Goal: Navigation & Orientation: Understand site structure

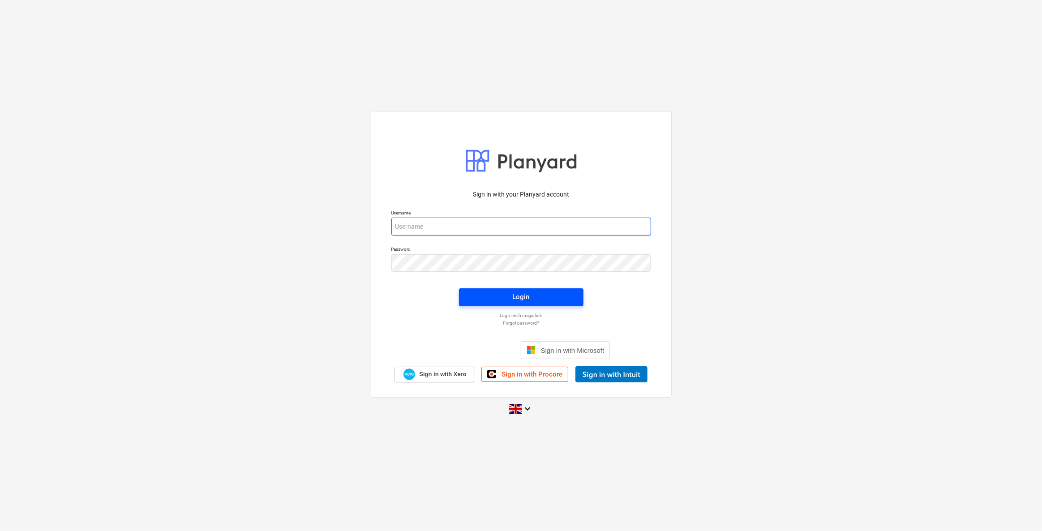
type input "[EMAIL_ADDRESS][DOMAIN_NAME]"
click at [492, 299] on span "Login" at bounding box center [521, 297] width 103 height 12
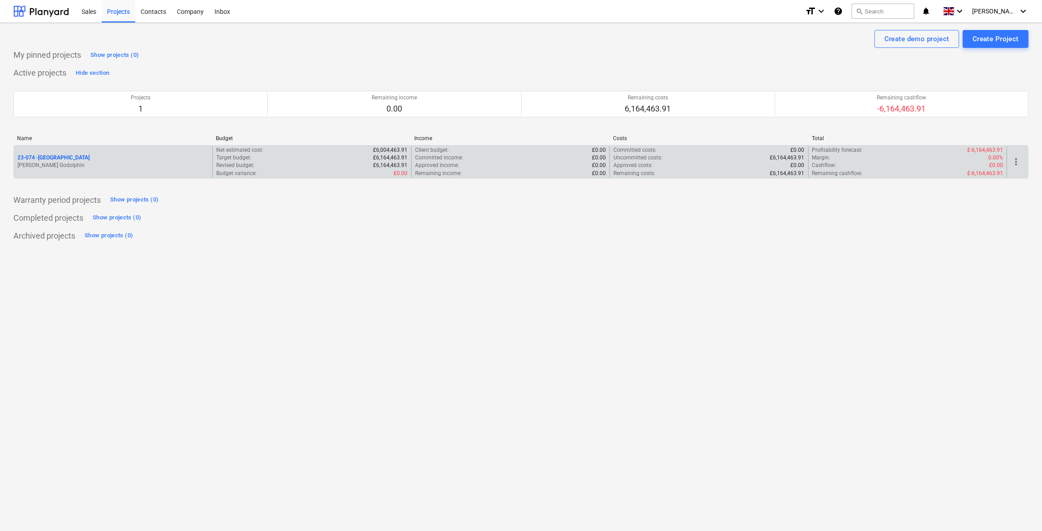
click at [49, 157] on p "23-074 - [GEOGRAPHIC_DATA]" at bounding box center [53, 158] width 72 height 8
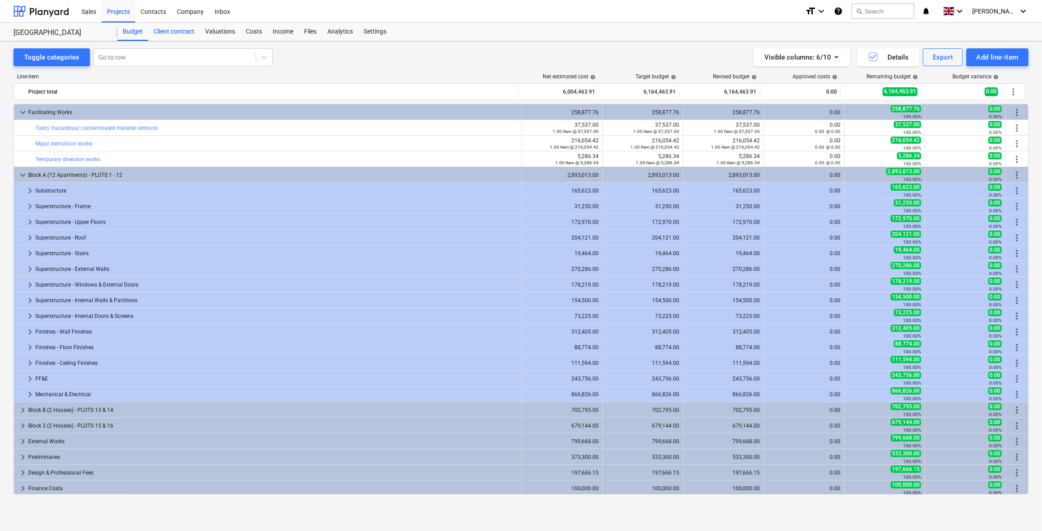
click at [177, 32] on div "Client contract" at bounding box center [174, 32] width 52 height 18
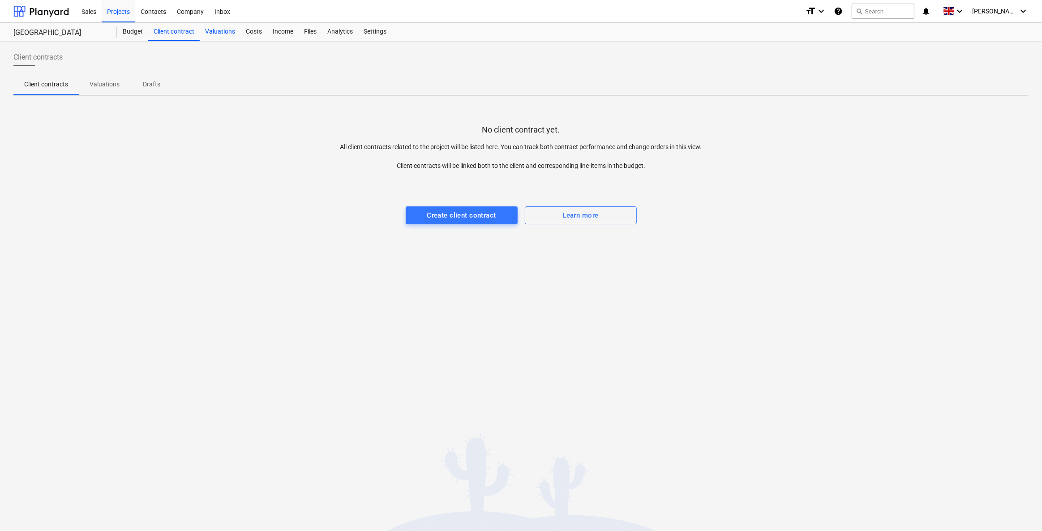
click at [224, 30] on div "Valuations" at bounding box center [220, 32] width 41 height 18
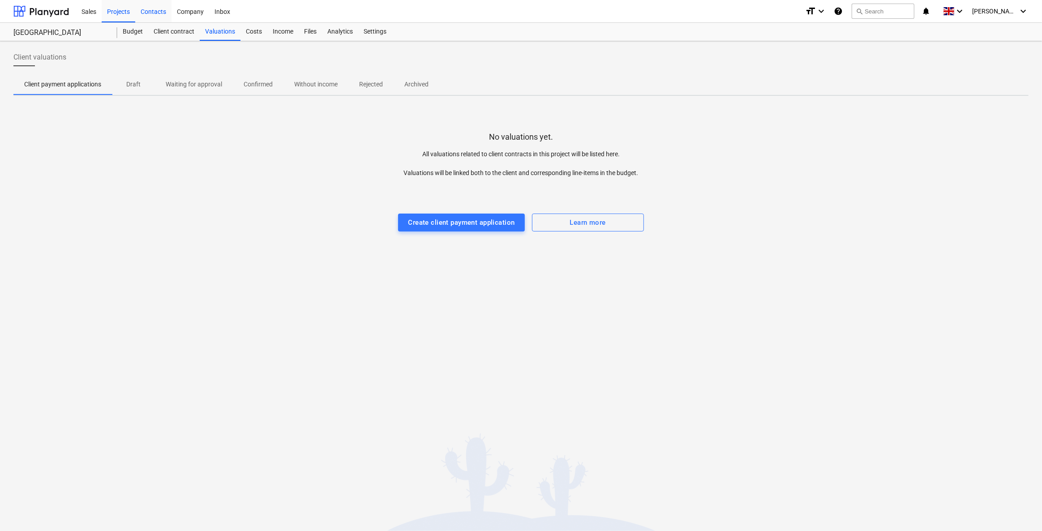
click at [146, 11] on div "Contacts" at bounding box center [153, 11] width 36 height 23
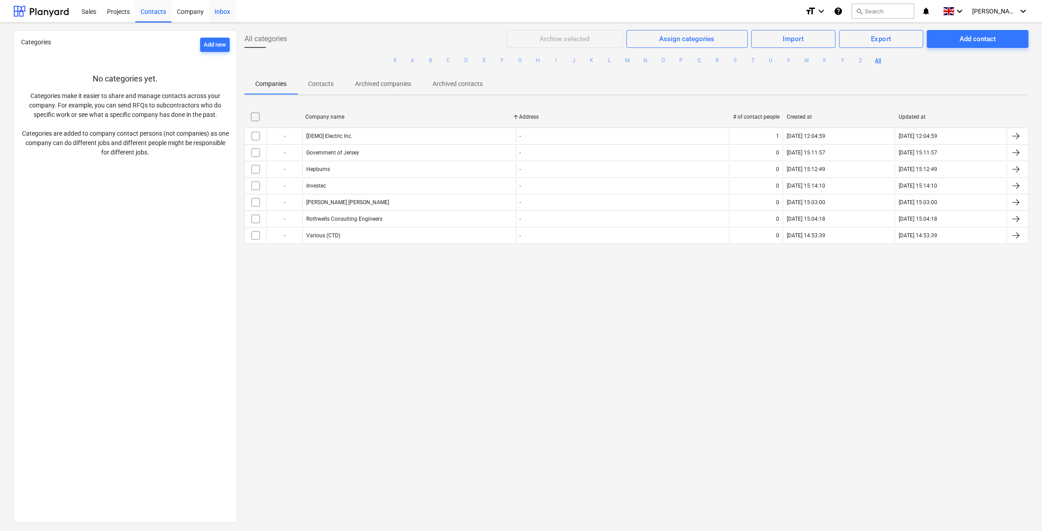
click at [219, 7] on div "Inbox" at bounding box center [222, 11] width 26 height 23
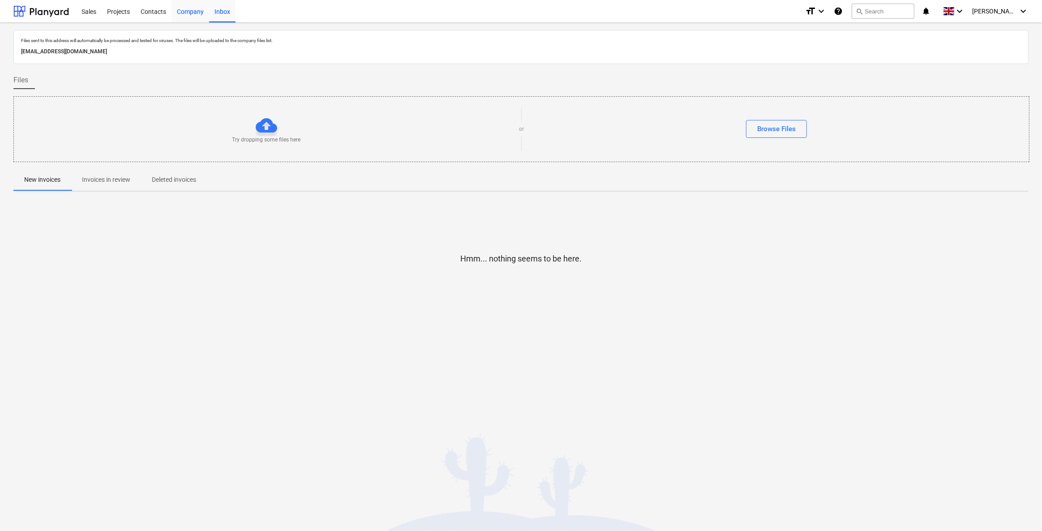
click at [183, 12] on div "Company" at bounding box center [191, 11] width 38 height 23
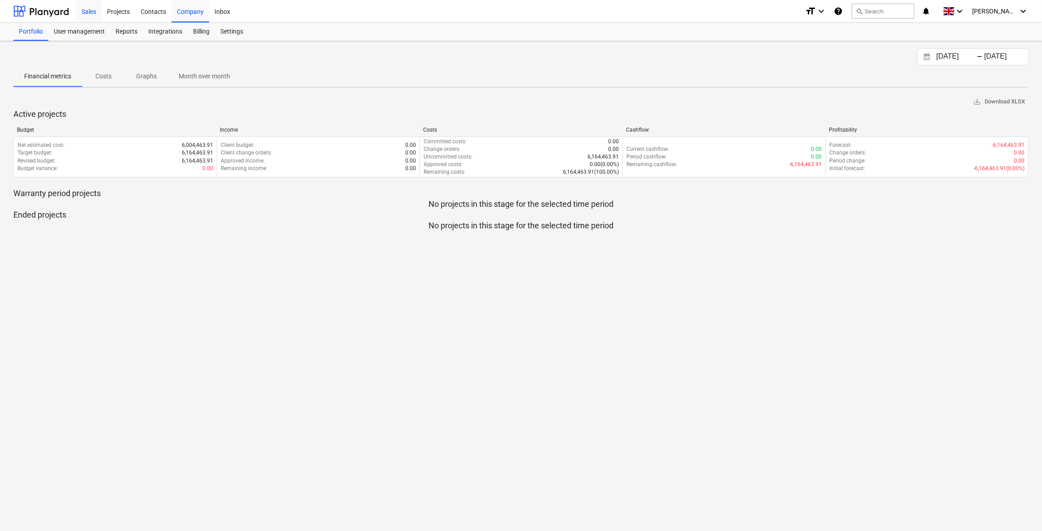
click at [90, 18] on div "Sales" at bounding box center [89, 11] width 26 height 23
